Goal: Complete application form

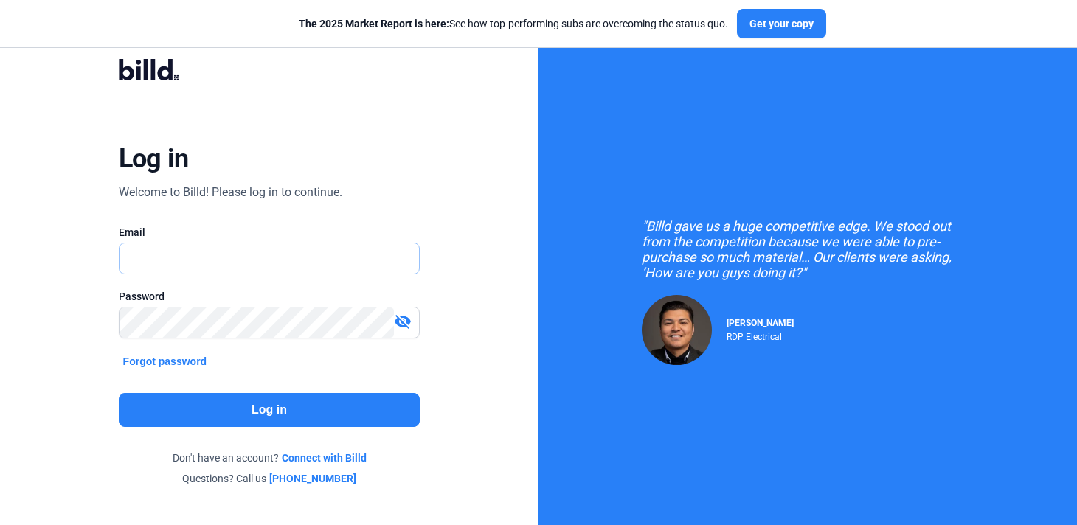
type input "[PERSON_NAME][EMAIL_ADDRESS][DOMAIN_NAME]"
click at [248, 415] on button "Log in" at bounding box center [270, 410] width 302 height 34
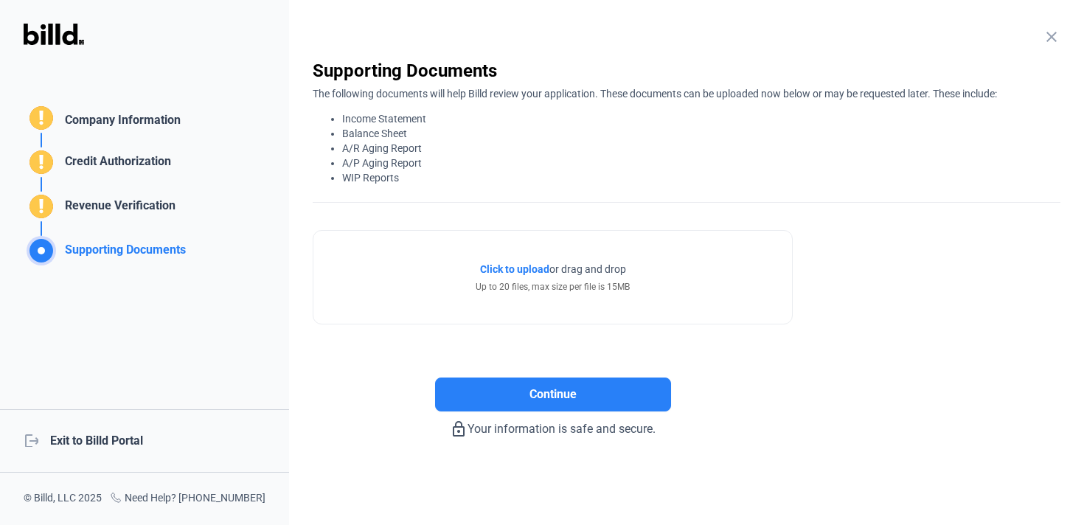
click at [173, 122] on div "Company Information" at bounding box center [120, 121] width 122 height 21
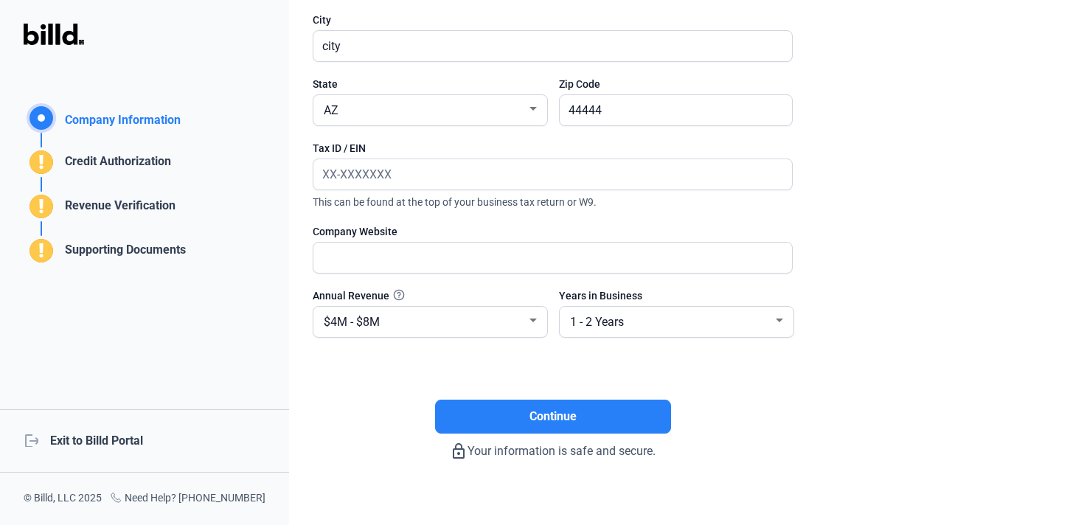
scroll to position [282, 0]
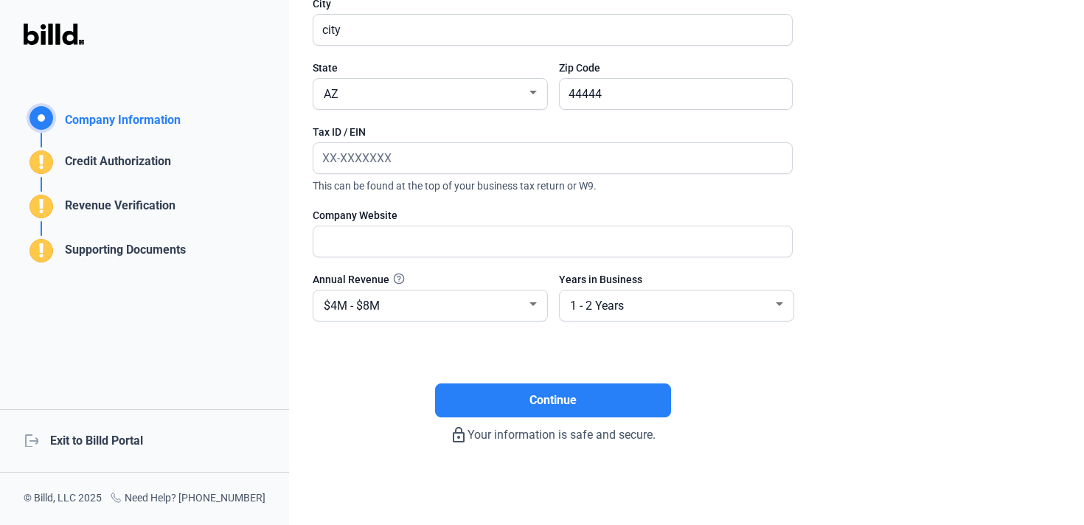
click at [139, 158] on div "Credit Authorization" at bounding box center [115, 165] width 112 height 24
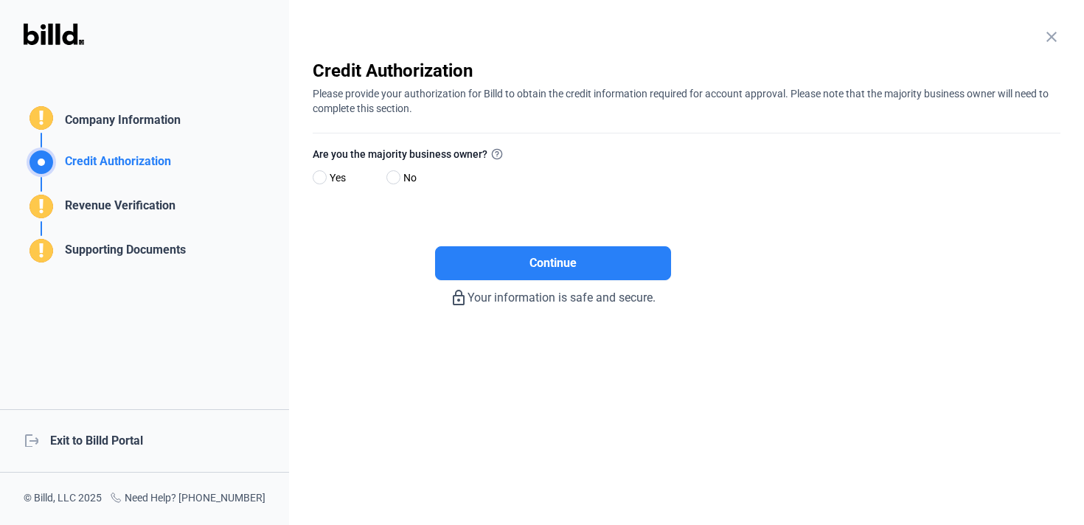
click at [119, 212] on div "Revenue Verification" at bounding box center [117, 209] width 117 height 24
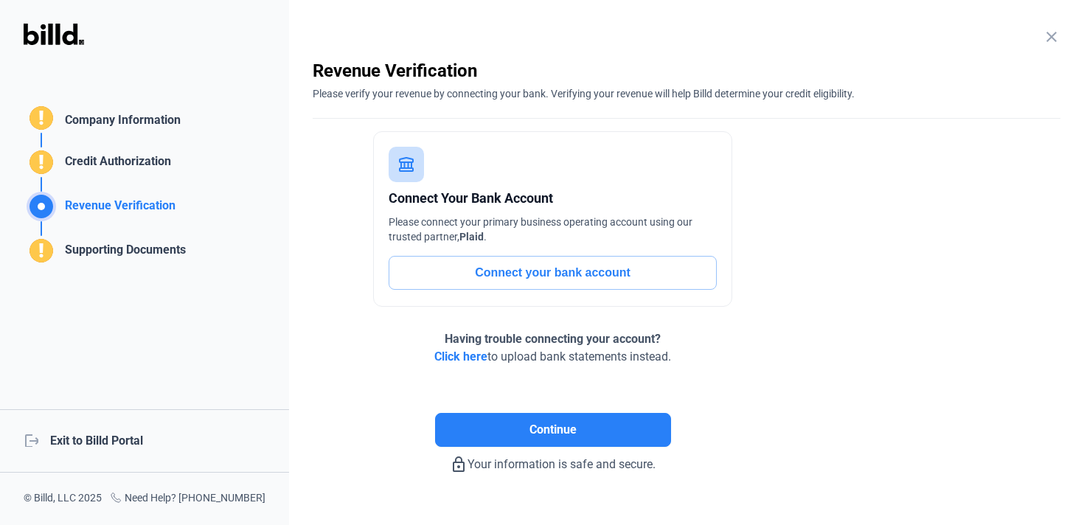
click at [136, 257] on div "Supporting Documents" at bounding box center [122, 253] width 127 height 24
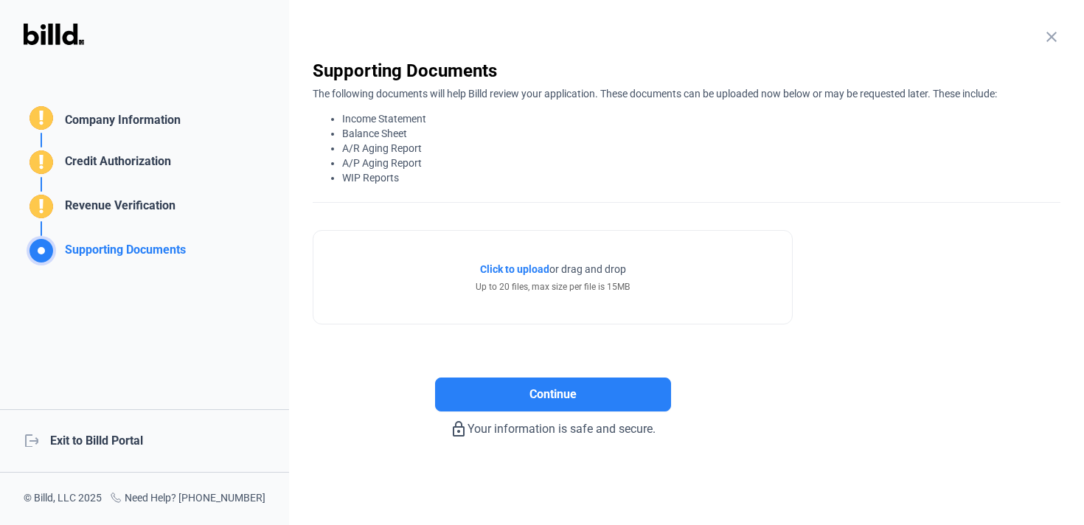
click at [1046, 41] on mat-icon "close" at bounding box center [1052, 37] width 18 height 18
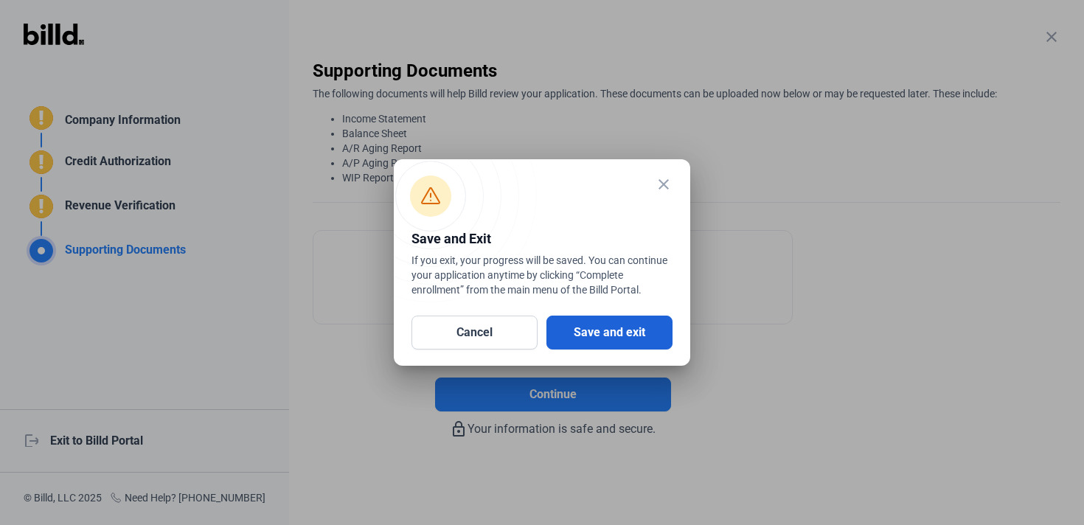
click at [619, 333] on button "Save and exit" at bounding box center [609, 333] width 126 height 34
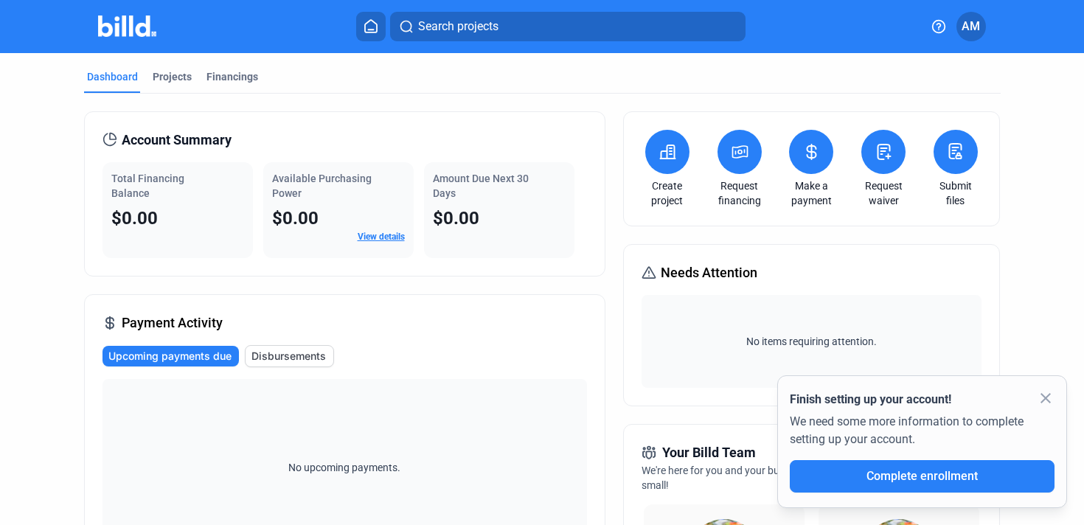
click at [1048, 392] on mat-icon "close" at bounding box center [1046, 398] width 18 height 18
